Goal: Transaction & Acquisition: Purchase product/service

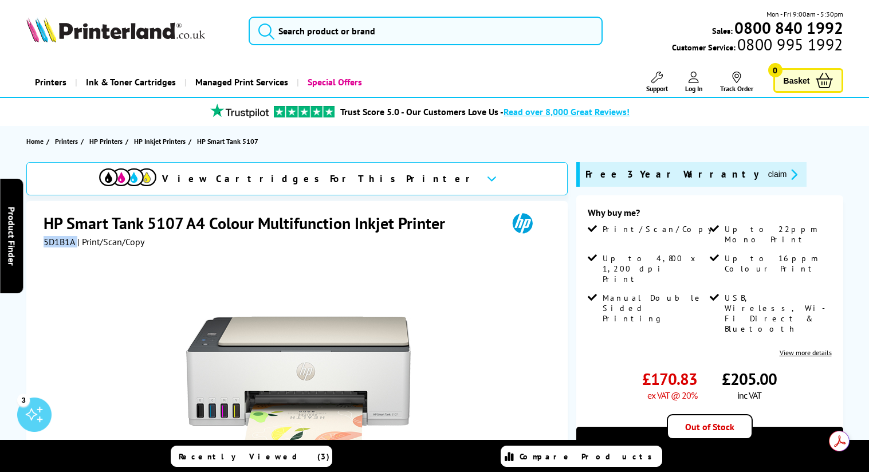
drag, startPoint x: 76, startPoint y: 240, endPoint x: 35, endPoint y: 240, distance: 40.7
click at [35, 240] on div "HP Smart Tank 5107 A4 Colour Multifunction Inkjet Printer 5D1B1A | Print/Scan/C…" at bounding box center [296, 448] width 541 height 494
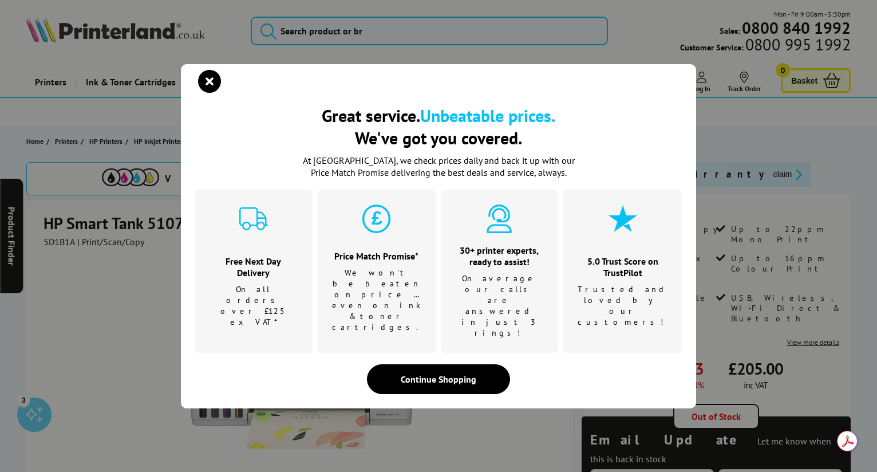
drag, startPoint x: 50, startPoint y: 241, endPoint x: 76, endPoint y: 281, distance: 46.9
click at [76, 281] on div "Great service. Unbeatable prices. We've got you covered. Great service. Unbeata…" at bounding box center [438, 236] width 877 height 472
click at [207, 93] on icon "close modal" at bounding box center [209, 81] width 23 height 23
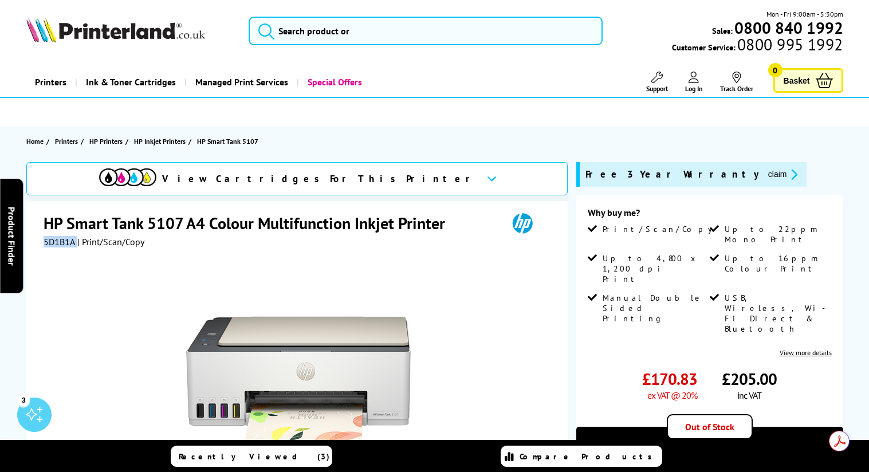
drag, startPoint x: 76, startPoint y: 242, endPoint x: 45, endPoint y: 240, distance: 31.0
click at [45, 240] on div "5D1B1A | Print/Scan/Copy" at bounding box center [94, 241] width 101 height 11
copy div "5D1B1A"
